Goal: Answer question/provide support

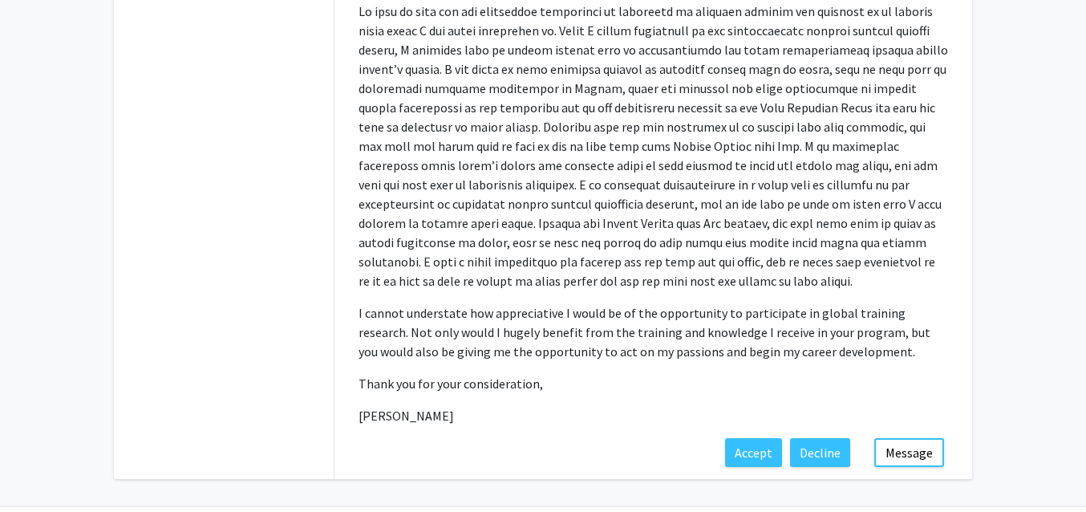
scroll to position [805, 0]
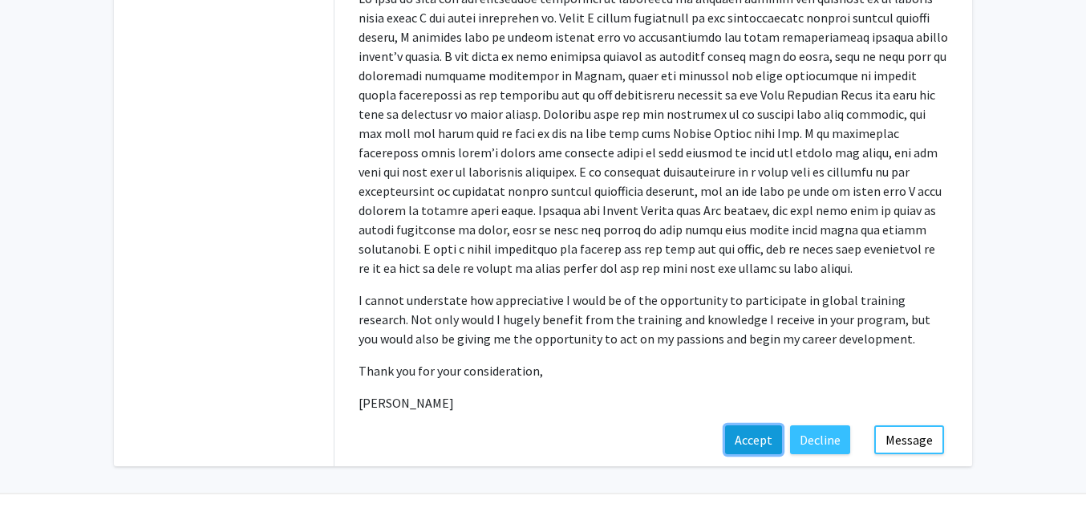
click at [757, 425] on button "Accept" at bounding box center [753, 439] width 57 height 29
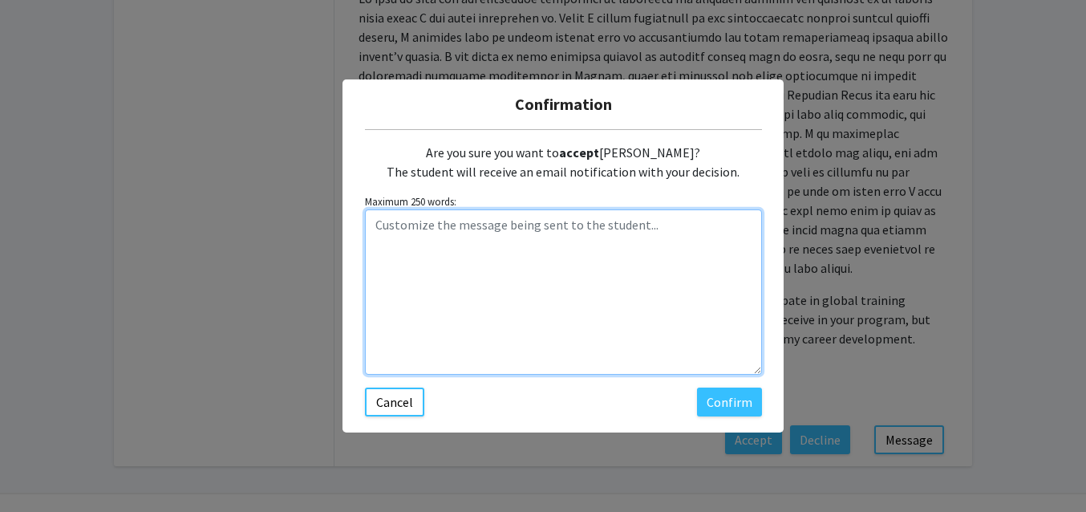
click at [432, 250] on textarea "Customize the message being sent to the student..." at bounding box center [563, 291] width 397 height 165
paste textarea "Thank you for quickly responding the doodle poll. As imagined, there is no time…"
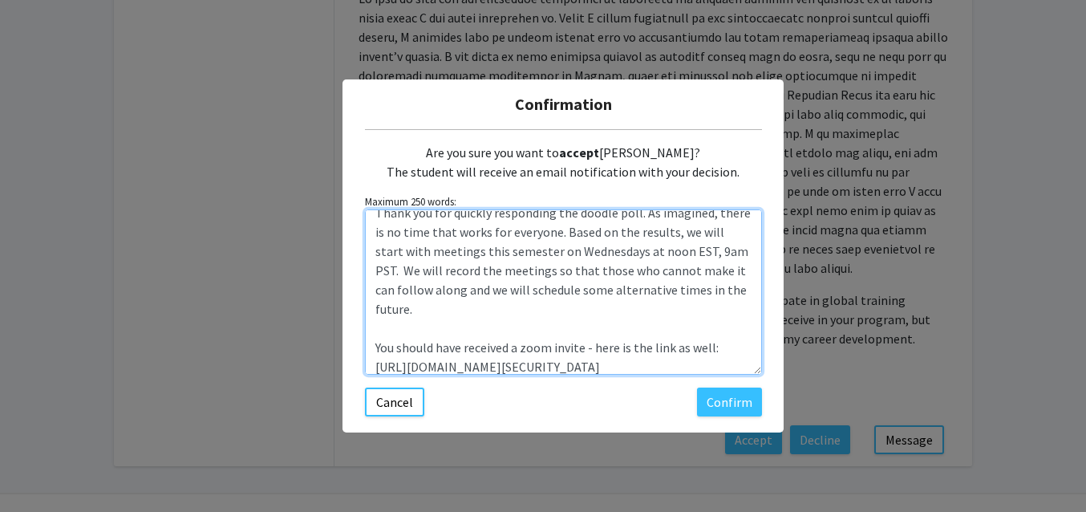
scroll to position [0, 0]
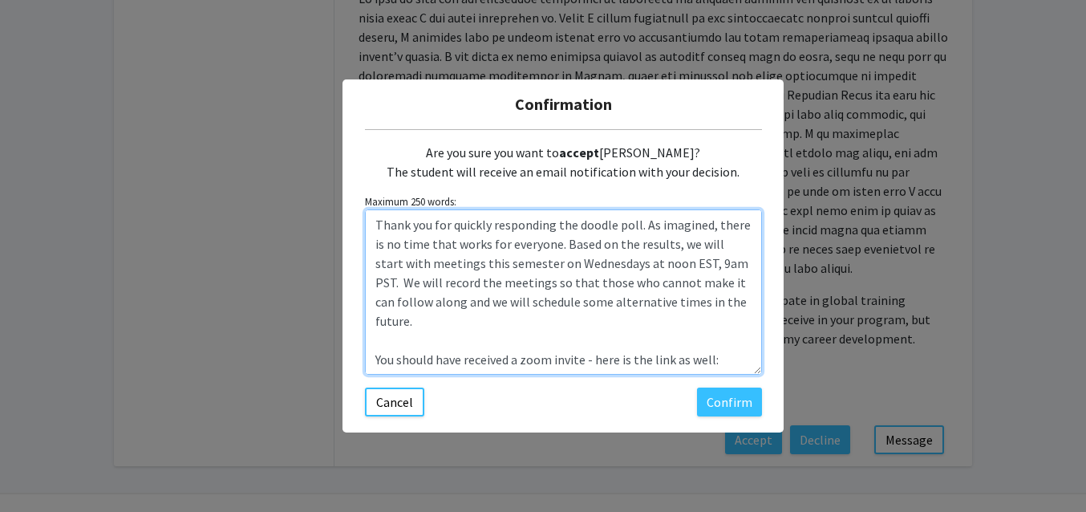
drag, startPoint x: 719, startPoint y: 345, endPoint x: 385, endPoint y: 205, distance: 361.7
click at [385, 205] on div "Maximum 250 words: Thank you for quickly responding the doodle poll. As imagine…" at bounding box center [563, 284] width 397 height 180
click at [499, 261] on textarea "Thank you for quickly responding the doodle poll. As imagined, there is no time…" at bounding box center [563, 291] width 397 height 165
drag, startPoint x: 676, startPoint y: 249, endPoint x: 269, endPoint y: 171, distance: 414.9
click at [269, 171] on div "Confirmation Are you sure you want to accept [PERSON_NAME]? The student will re…" at bounding box center [543, 256] width 1086 height 512
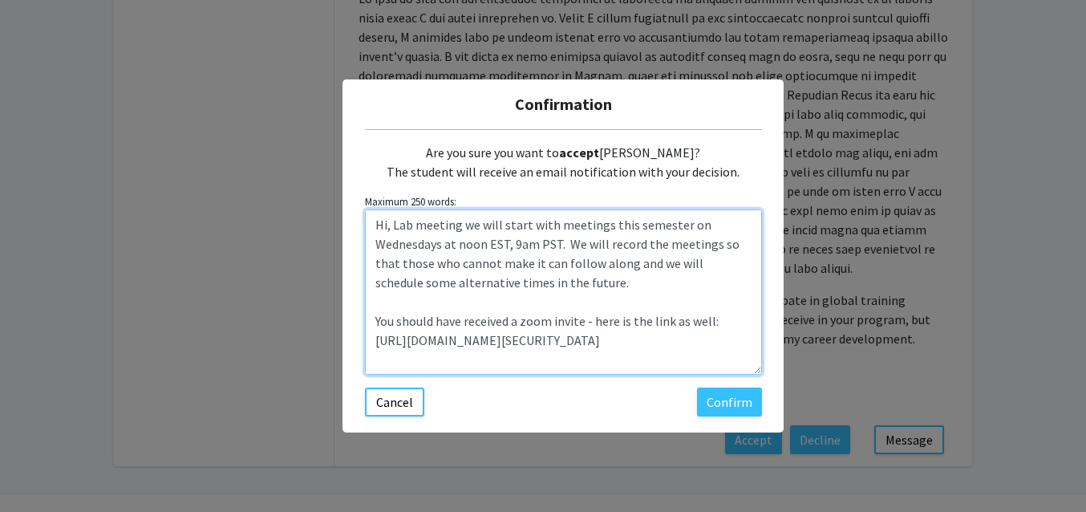
drag, startPoint x: 464, startPoint y: 228, endPoint x: 606, endPoint y: 231, distance: 141.2
click at [606, 231] on textarea "Hi, Lab meeting we will start with meetings this semester on Wednesdays at noon…" at bounding box center [563, 291] width 397 height 165
click at [537, 225] on textarea "Hi, Lab meeting this semester on Wednesdays at noon EST, 9am PST. We will recor…" at bounding box center [563, 291] width 397 height 165
drag, startPoint x: 485, startPoint y: 226, endPoint x: 563, endPoint y: 226, distance: 77.8
click at [563, 226] on textarea "Hi, Lab meeting this semester start on Wednesdays at noon EST, 9am PST. We will…" at bounding box center [563, 291] width 397 height 165
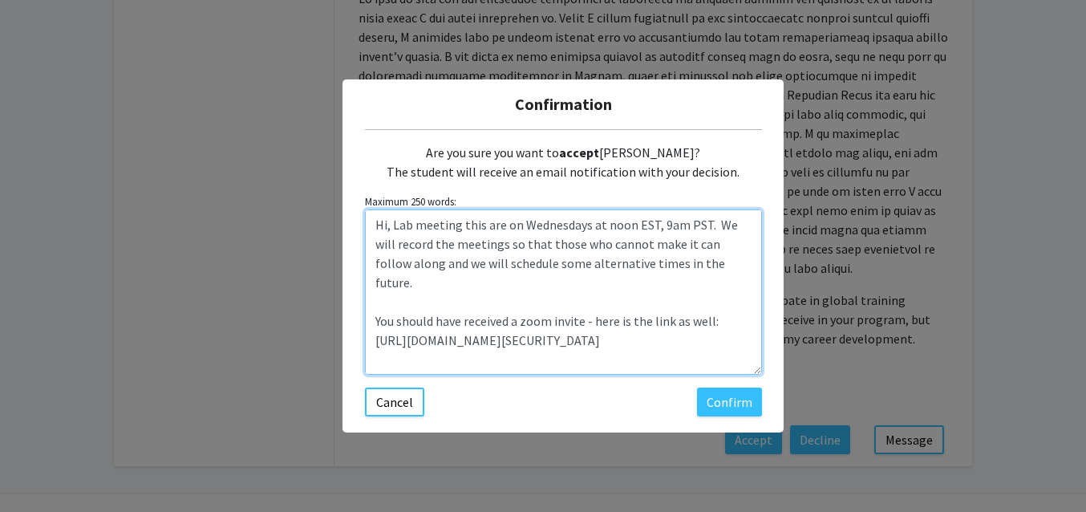
click at [711, 225] on textarea "Hi, Lab meeting this are on Wednesdays at noon EST, 9am PST. We will record the…" at bounding box center [563, 291] width 397 height 165
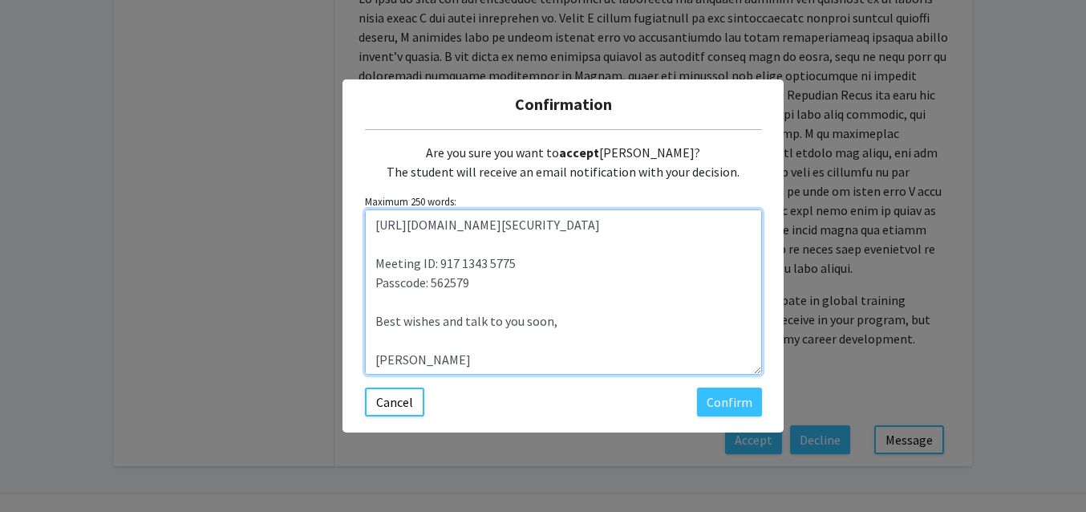
scroll to position [110, 0]
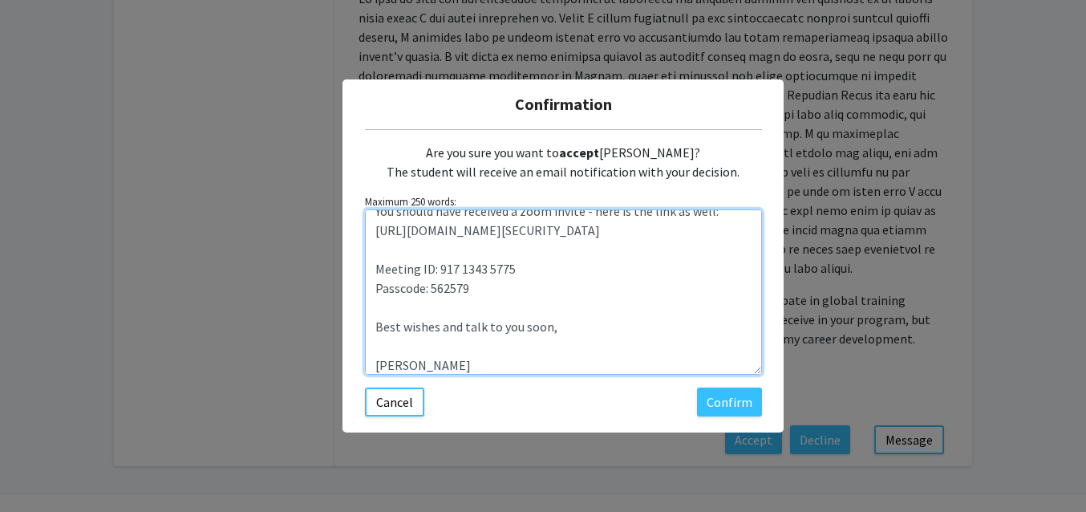
drag, startPoint x: 601, startPoint y: 352, endPoint x: 399, endPoint y: 333, distance: 203.1
click at [398, 333] on textarea "Hi, Lab meeting this are on Wednesdays at noon EST, 9am PST. starting [DATE][DA…" at bounding box center [563, 291] width 397 height 165
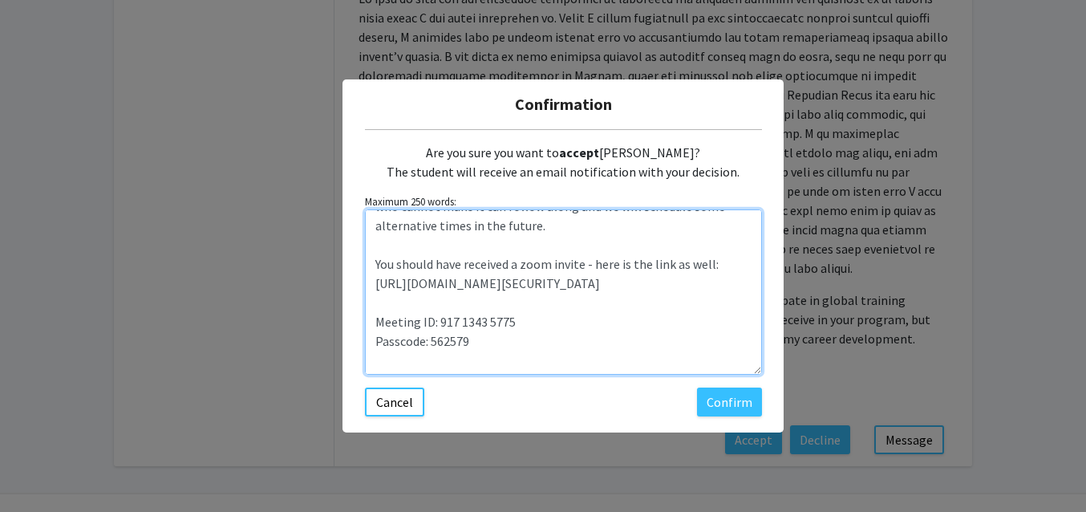
scroll to position [69, 0]
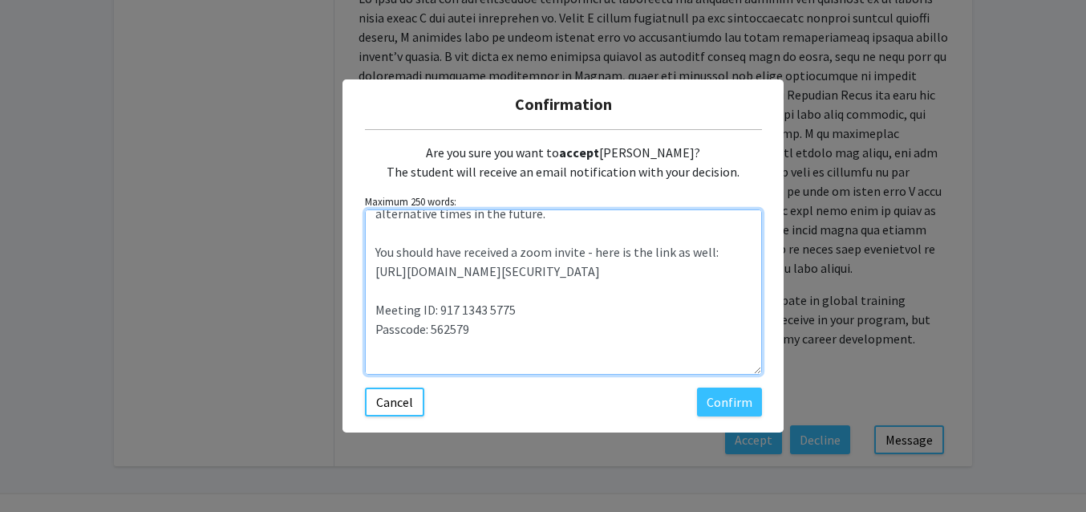
drag, startPoint x: 716, startPoint y: 254, endPoint x: 362, endPoint y: 248, distance: 353.8
click at [362, 248] on div "Confirmation Are you sure you want to accept [PERSON_NAME]? The student will re…" at bounding box center [563, 255] width 441 height 353
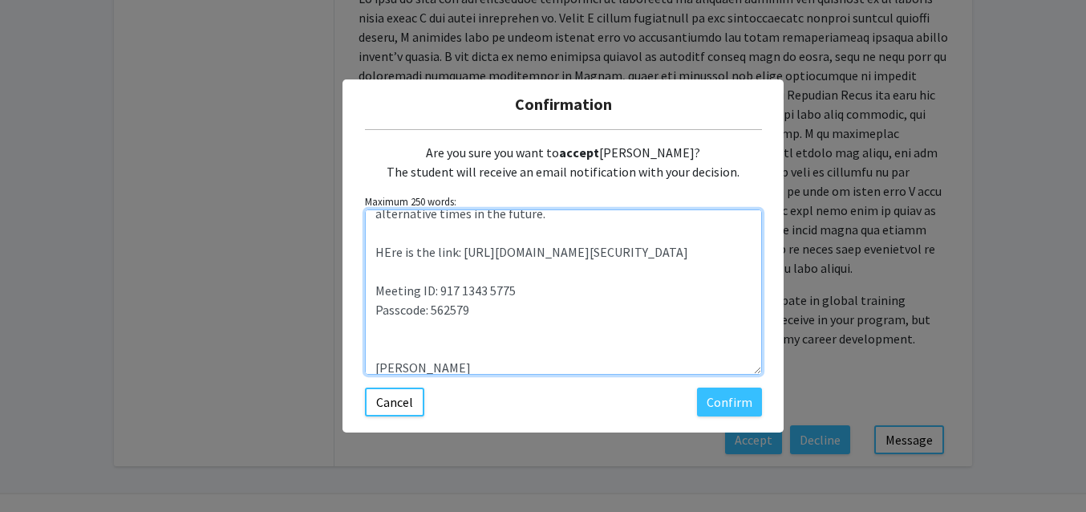
click at [382, 250] on textarea "Hi, Lab meeting this are on Wednesdays at noon EST, 9am PST. starting [DATE][DA…" at bounding box center [563, 291] width 397 height 165
click at [444, 355] on textarea "Hi, Lab meeting this are on Wednesdays at noon EST, 9am PST. starting [DATE][DA…" at bounding box center [563, 291] width 397 height 165
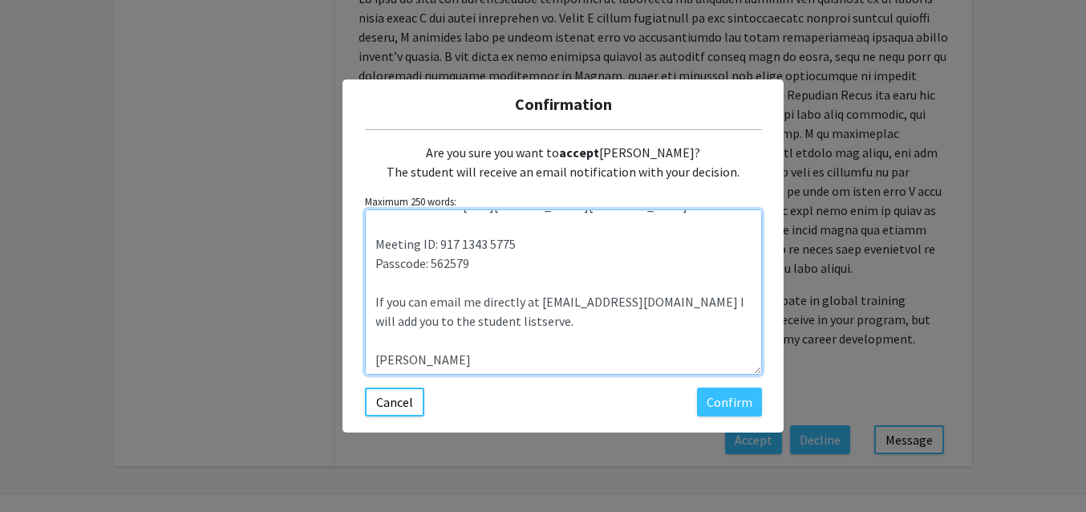
scroll to position [153, 0]
type textarea "Hi, Lab meeting this are on Wednesdays at noon EST, 9am PST. starting [DATE][DA…"
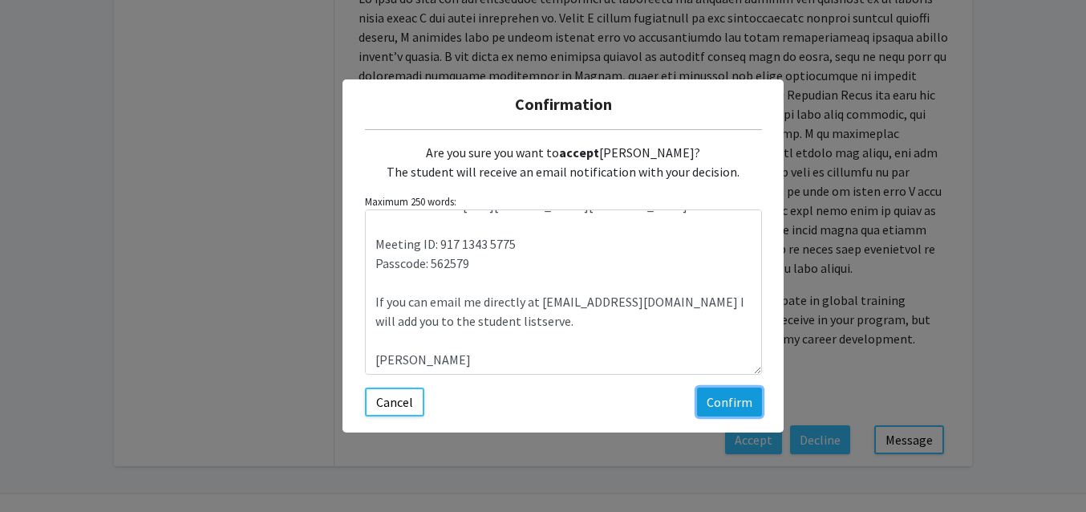
click at [736, 399] on button "Confirm" at bounding box center [729, 401] width 65 height 29
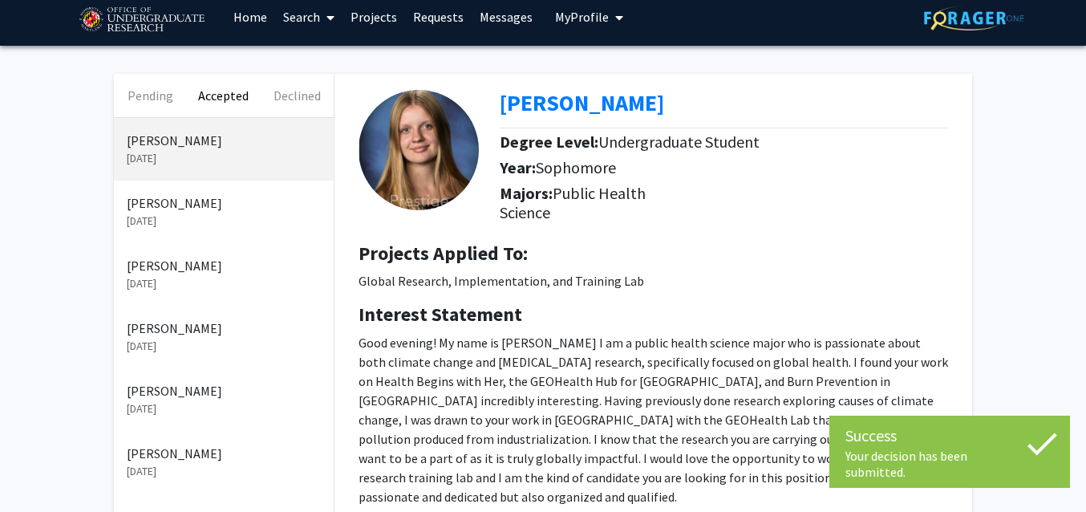
scroll to position [7, 0]
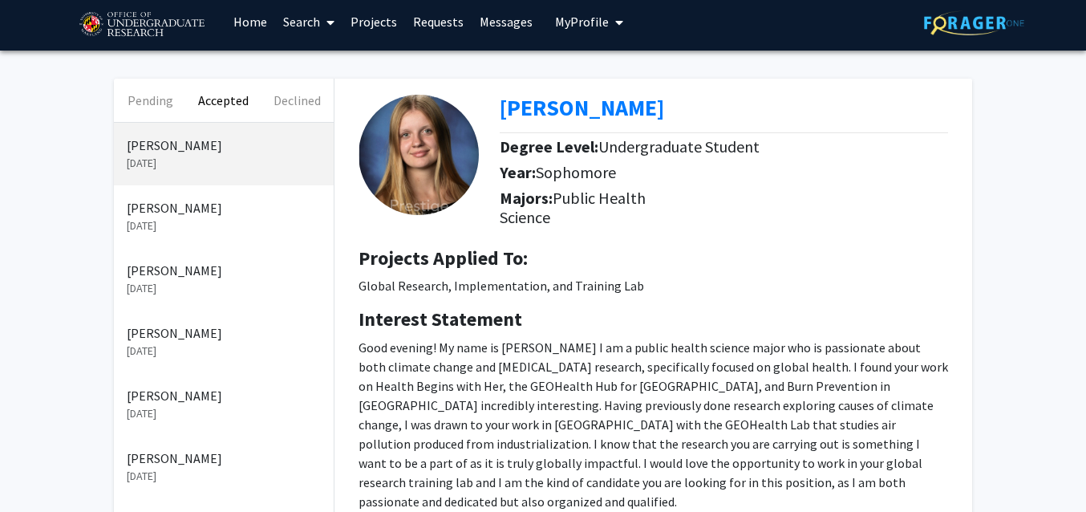
drag, startPoint x: 714, startPoint y: 112, endPoint x: 487, endPoint y: 119, distance: 227.1
click at [487, 119] on div "[PERSON_NAME] Degree Level: Undergraduate Student Year: Sophomore Majors: Publi…" at bounding box center [654, 157] width 614 height 156
click at [225, 195] on div "[PERSON_NAME] [DATE]" at bounding box center [224, 216] width 220 height 63
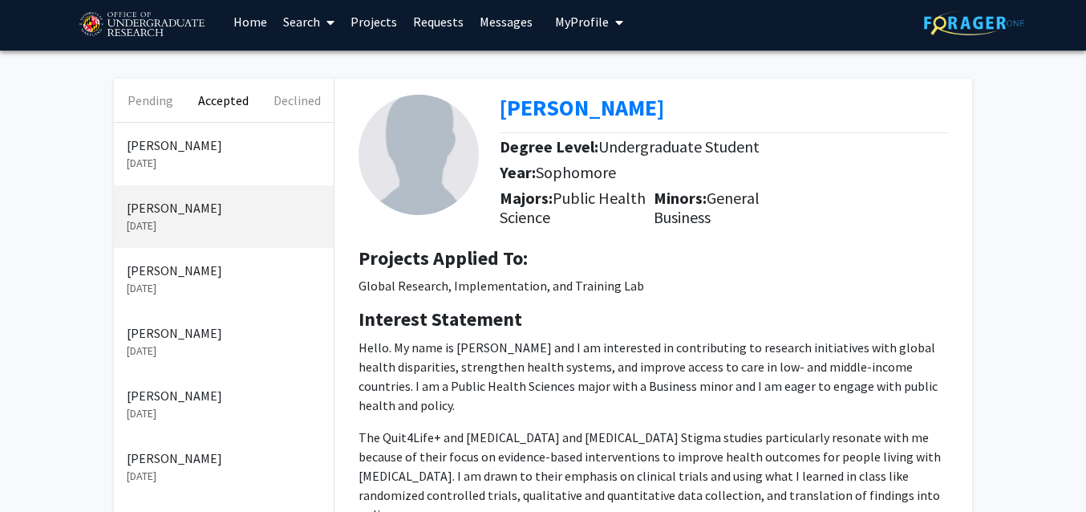
click at [234, 146] on p "[PERSON_NAME]" at bounding box center [224, 145] width 194 height 19
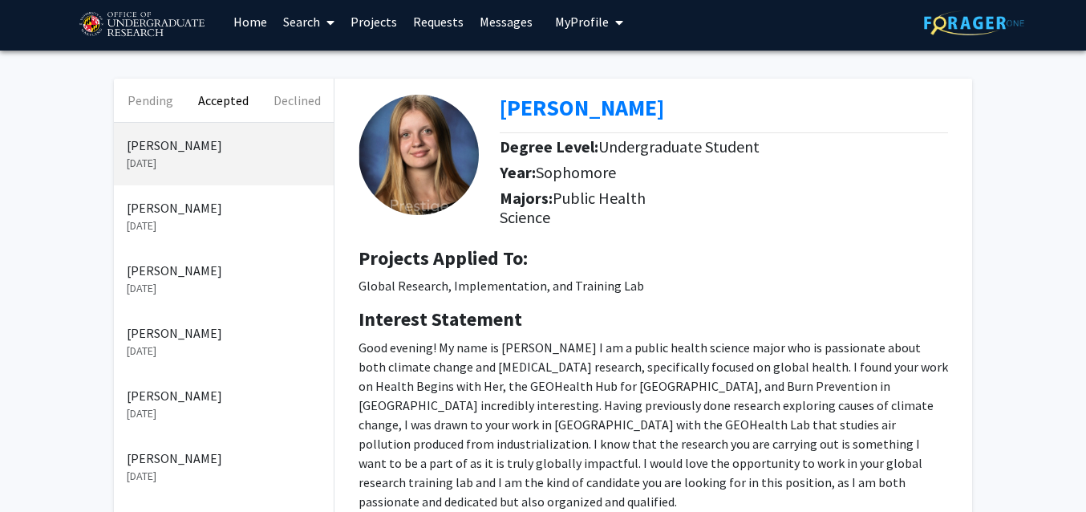
drag, startPoint x: 227, startPoint y: 146, endPoint x: 123, endPoint y: 148, distance: 104.3
click at [123, 148] on div "[PERSON_NAME] [DATE]" at bounding box center [224, 154] width 220 height 63
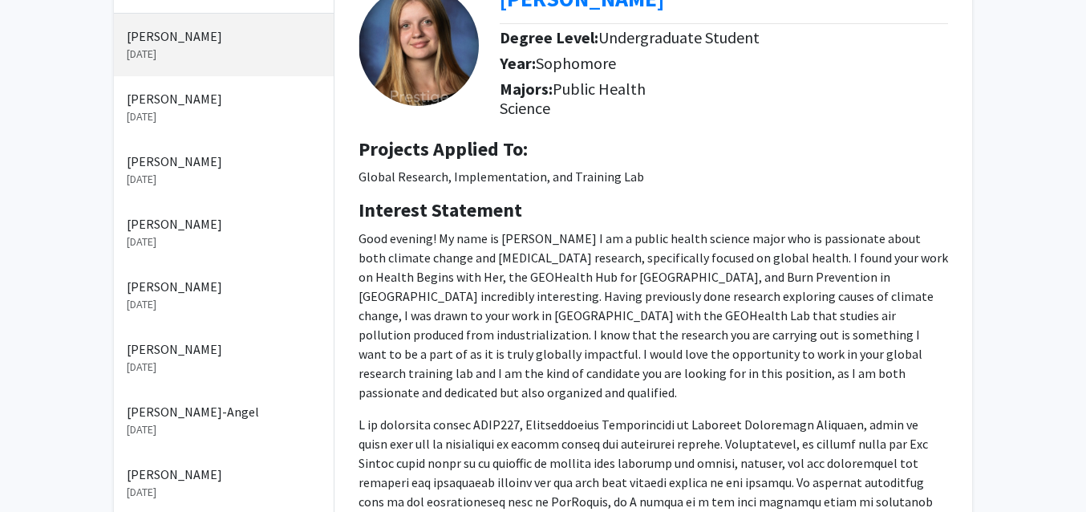
scroll to position [124, 0]
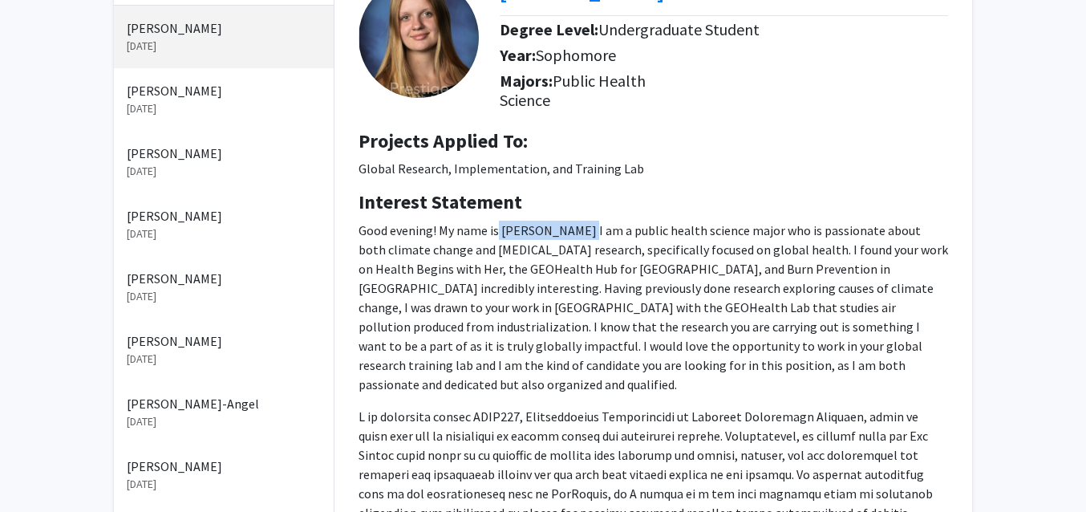
drag, startPoint x: 590, startPoint y: 235, endPoint x: 499, endPoint y: 233, distance: 90.7
click at [499, 233] on p "Good evening! My name is [PERSON_NAME] I am a public health science major who i…" at bounding box center [654, 307] width 590 height 173
copy p "[PERSON_NAME]"
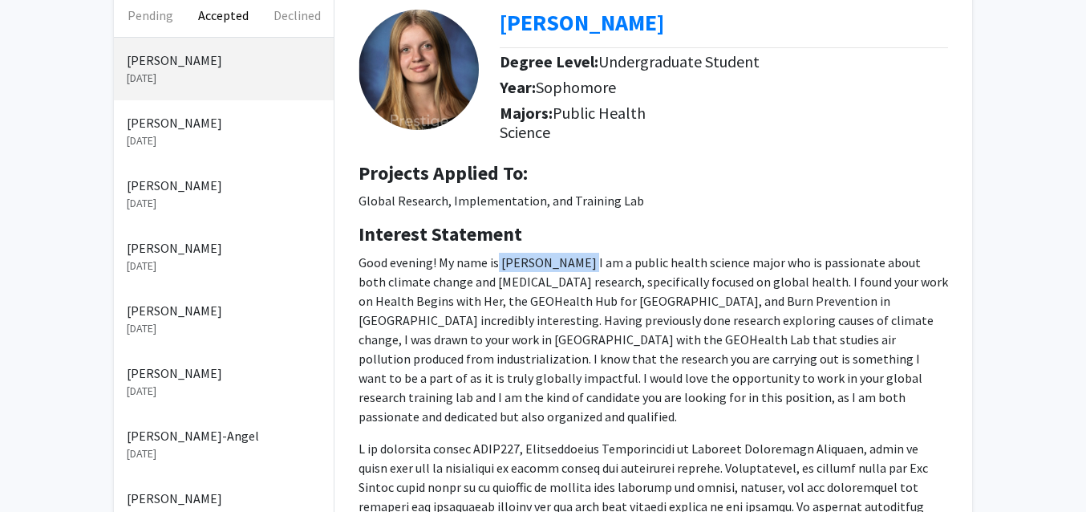
scroll to position [95, 0]
